Goal: Task Accomplishment & Management: Complete application form

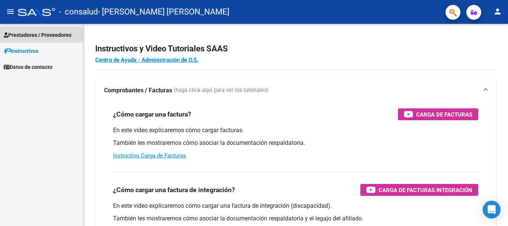
click at [65, 35] on span "Prestadores / Proveedores" at bounding box center [38, 35] width 68 height 8
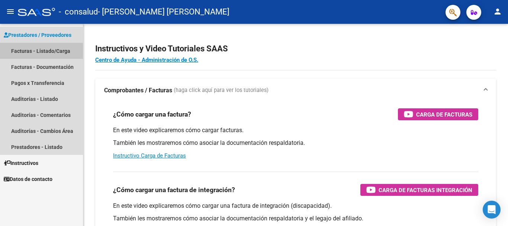
click at [54, 48] on link "Facturas - Listado/Carga" at bounding box center [41, 51] width 83 height 16
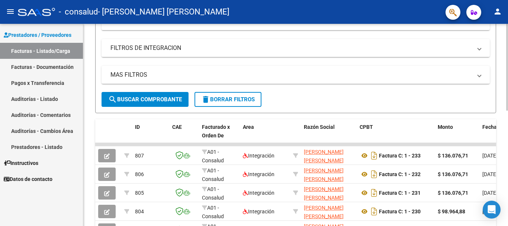
scroll to position [194, 0]
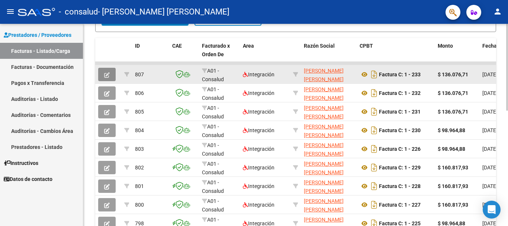
click at [112, 73] on button "button" at bounding box center [106, 74] width 17 height 13
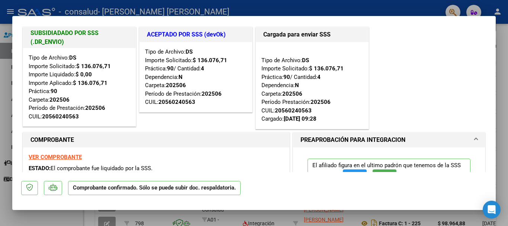
scroll to position [4, 0]
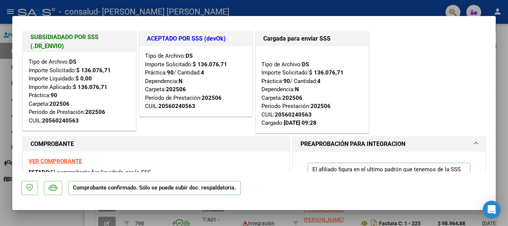
click at [504, 57] on div at bounding box center [254, 113] width 508 height 226
type input "$ 0,00"
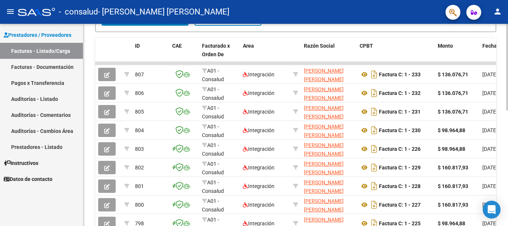
drag, startPoint x: 506, startPoint y: 110, endPoint x: 506, endPoint y: 132, distance: 22.3
click at [506, 132] on div "Video tutorial PRESTADORES -> Listado de CPBTs Emitidos por Prestadores / Prove…" at bounding box center [295, 63] width 425 height 466
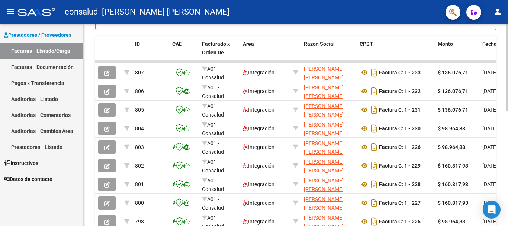
click at [508, 132] on div at bounding box center [507, 152] width 2 height 87
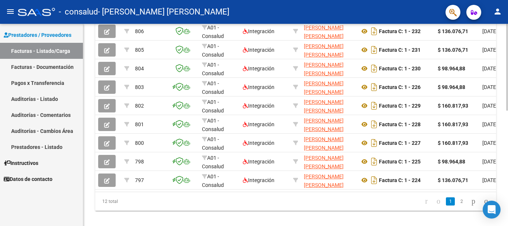
click at [508, 159] on div at bounding box center [507, 178] width 2 height 87
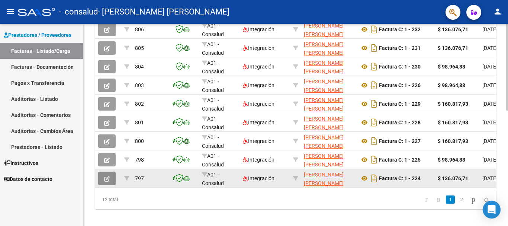
click at [105, 178] on icon "button" at bounding box center [107, 179] width 6 height 6
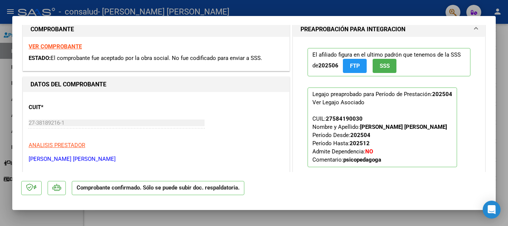
scroll to position [0, 0]
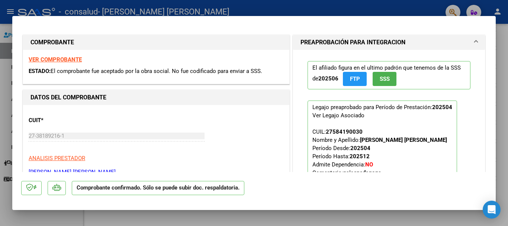
click at [370, 8] on div at bounding box center [254, 113] width 508 height 226
type input "$ 0,00"
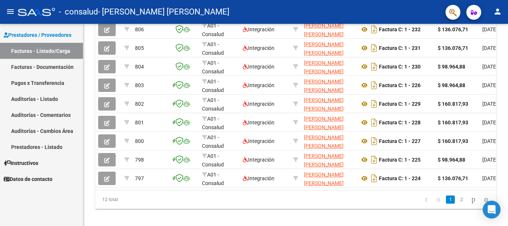
scroll to position [257, 0]
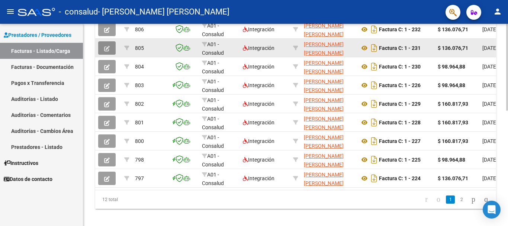
click at [110, 46] on button "button" at bounding box center [106, 47] width 17 height 13
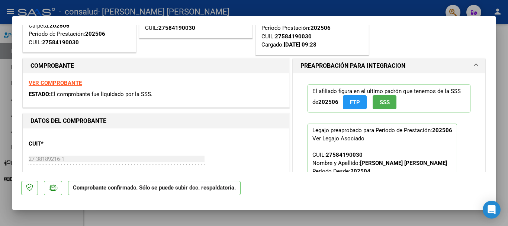
scroll to position [8, 0]
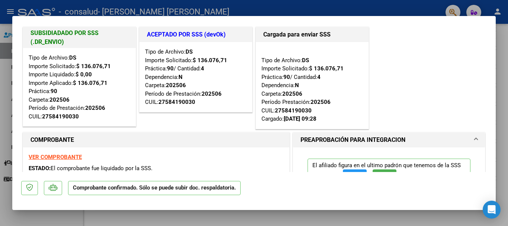
click at [499, 36] on div at bounding box center [254, 113] width 508 height 226
type input "$ 0,00"
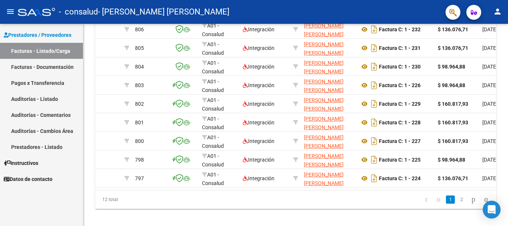
scroll to position [257, 0]
